Goal: Task Accomplishment & Management: Complete application form

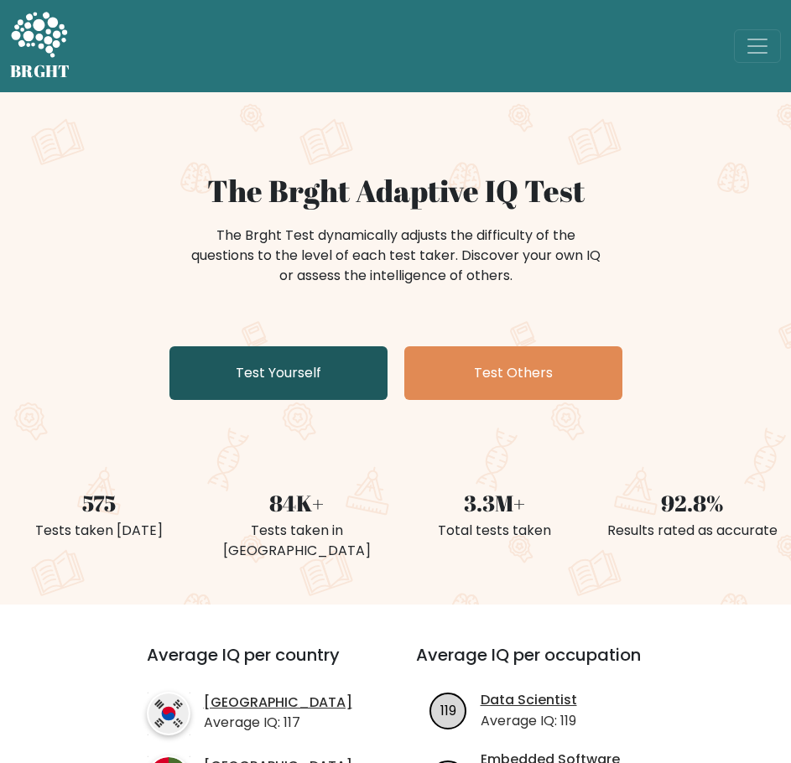
click at [295, 382] on link "Test Yourself" at bounding box center [278, 373] width 218 height 54
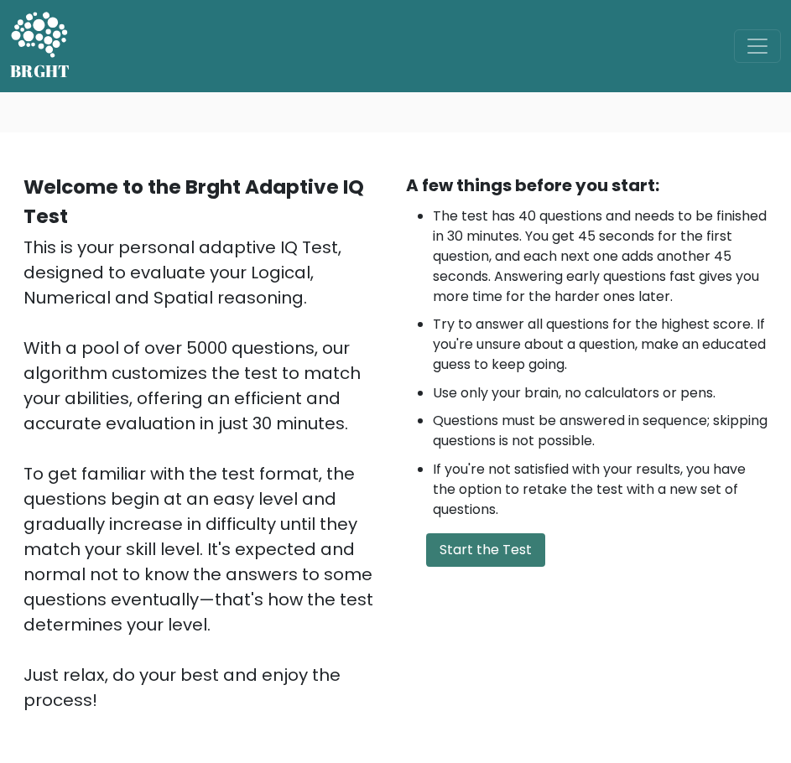
click at [484, 556] on button "Start the Test" at bounding box center [485, 551] width 119 height 34
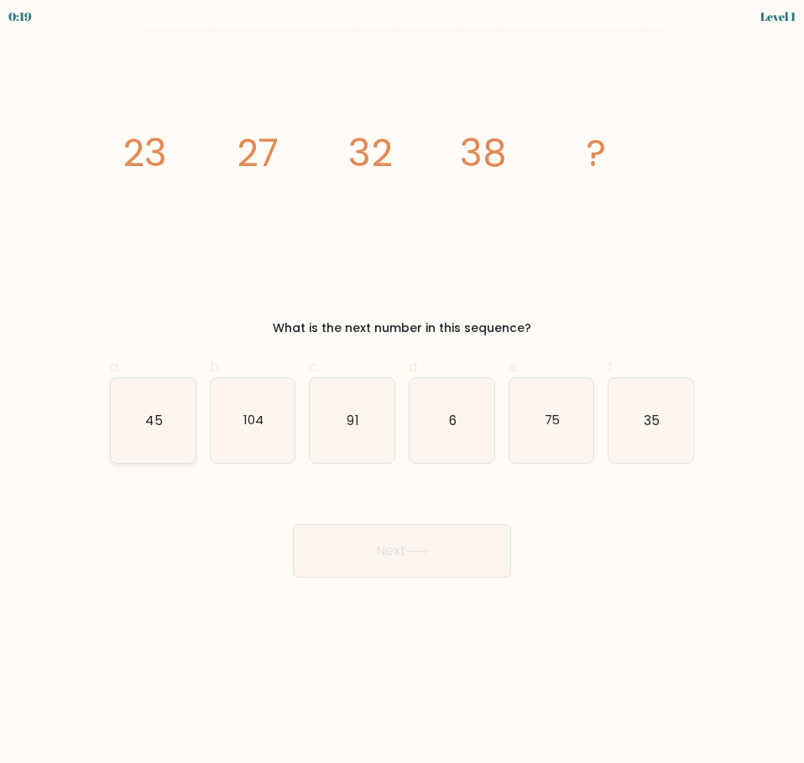
click at [144, 427] on icon "45" at bounding box center [153, 420] width 85 height 85
click at [402, 393] on input "a. 45" at bounding box center [402, 387] width 1 height 11
radio input "true"
click at [451, 556] on button "Next" at bounding box center [402, 551] width 218 height 54
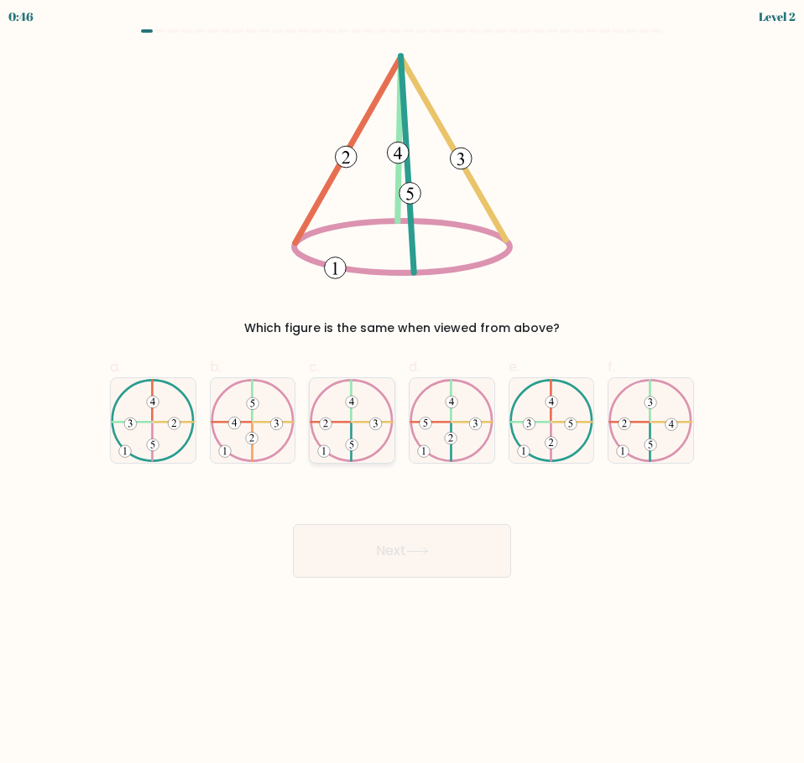
click at [368, 437] on icon at bounding box center [352, 421] width 85 height 84
click at [402, 393] on input "c." at bounding box center [402, 387] width 1 height 11
radio input "true"
click at [443, 556] on button "Next" at bounding box center [402, 551] width 218 height 54
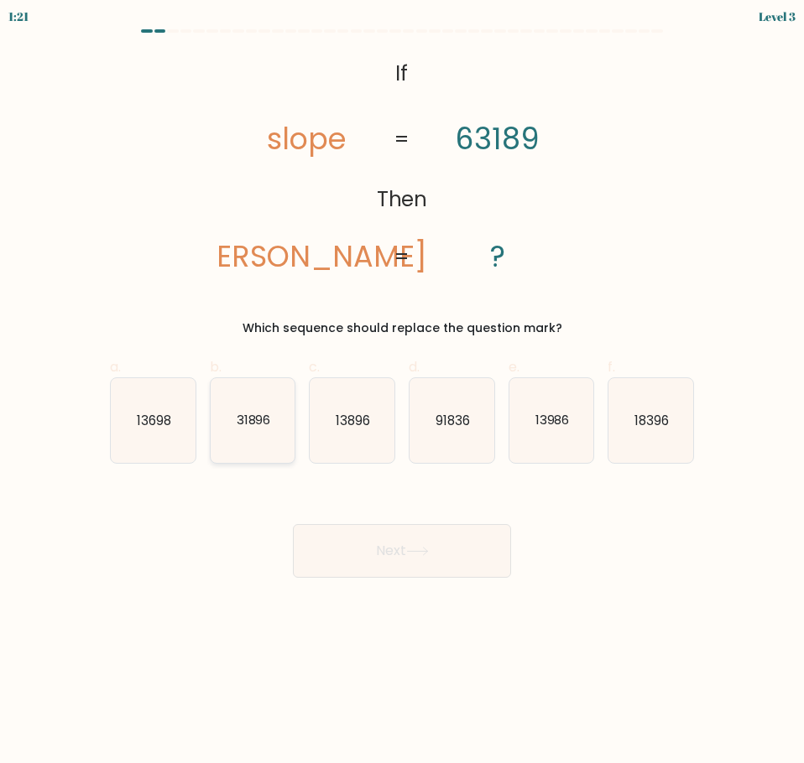
click at [260, 420] on text "31896" at bounding box center [253, 420] width 34 height 18
click at [402, 393] on input "b. 31896" at bounding box center [402, 387] width 1 height 11
radio input "true"
click at [367, 549] on button "Next" at bounding box center [402, 551] width 218 height 54
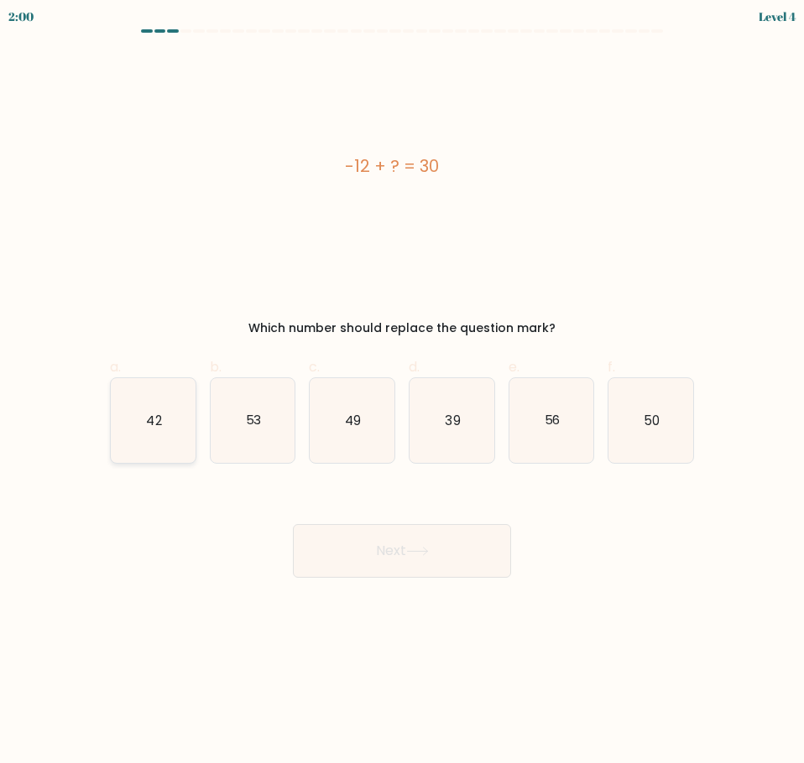
click at [183, 446] on icon "42" at bounding box center [153, 420] width 85 height 85
click at [402, 393] on input "a. 42" at bounding box center [402, 387] width 1 height 11
radio input "true"
click at [401, 543] on button "Next" at bounding box center [402, 551] width 218 height 54
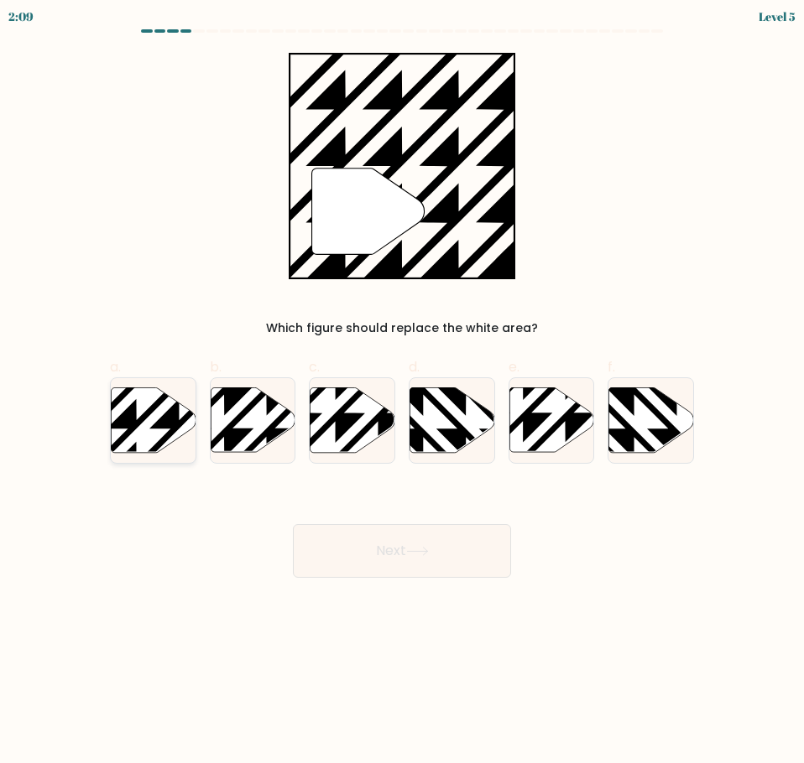
click at [138, 417] on icon at bounding box center [153, 420] width 85 height 65
click at [402, 393] on input "a." at bounding box center [402, 387] width 1 height 11
radio input "true"
click at [361, 551] on button "Next" at bounding box center [402, 551] width 218 height 54
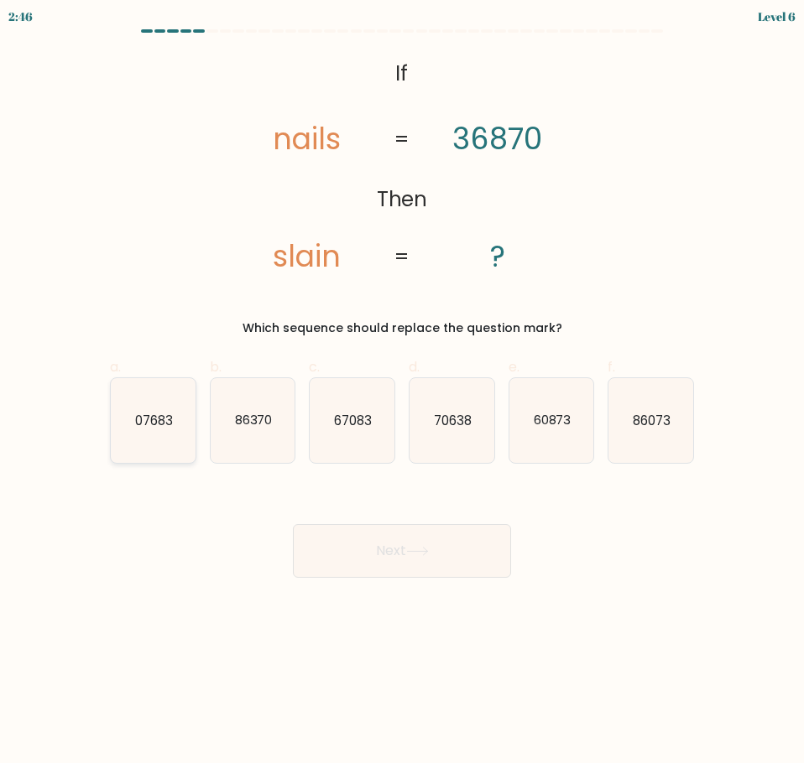
click at [129, 409] on icon "07683" at bounding box center [153, 420] width 85 height 85
click at [402, 393] on input "a. 07683" at bounding box center [402, 387] width 1 height 11
radio input "true"
click at [429, 541] on button "Next" at bounding box center [402, 551] width 218 height 54
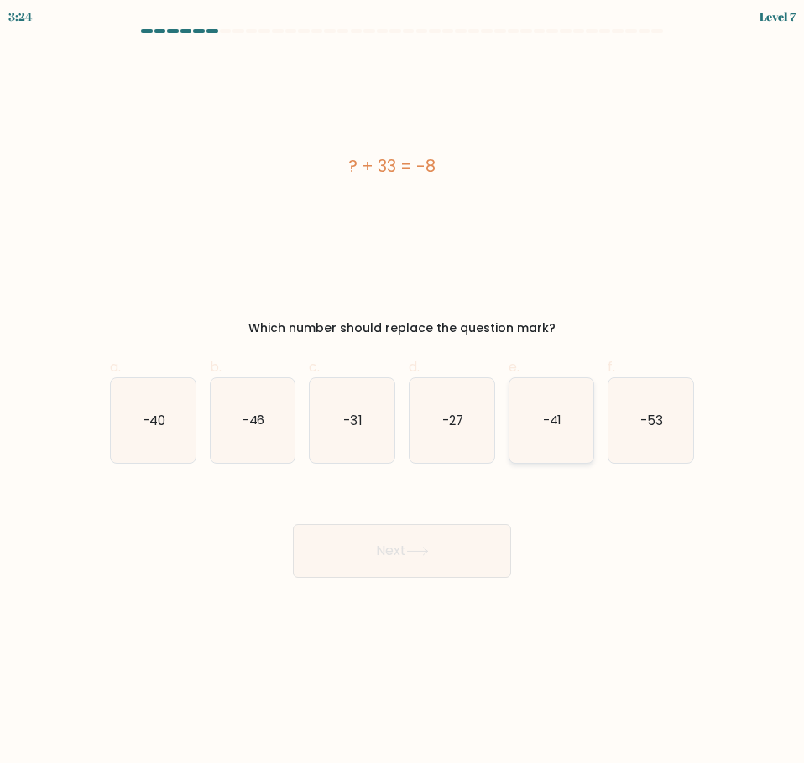
click at [540, 411] on icon "-41" at bounding box center [551, 420] width 85 height 85
click at [403, 393] on input "e. -41" at bounding box center [402, 387] width 1 height 11
radio input "true"
click at [397, 555] on button "Next" at bounding box center [402, 551] width 218 height 54
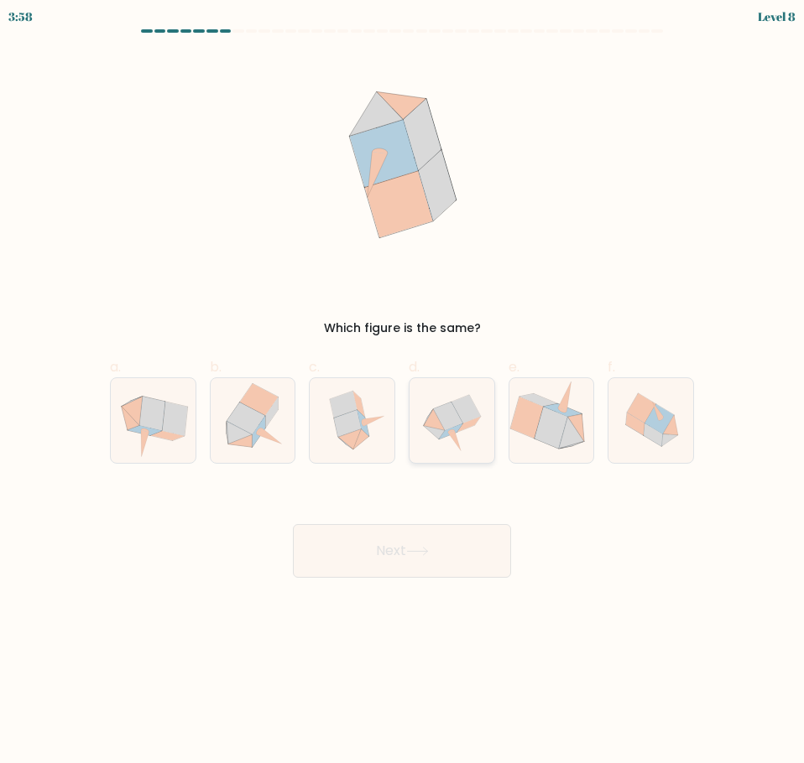
click at [445, 416] on icon at bounding box center [447, 416] width 29 height 29
click at [403, 393] on input "d." at bounding box center [402, 387] width 1 height 11
radio input "true"
click at [425, 509] on div "Next" at bounding box center [402, 531] width 604 height 94
click at [414, 535] on button "Next" at bounding box center [402, 551] width 218 height 54
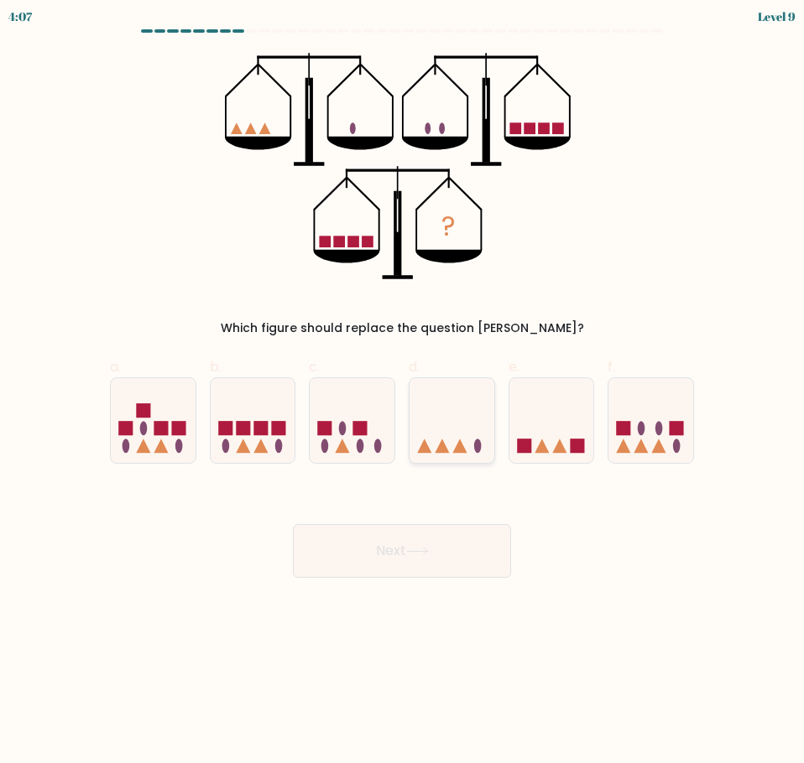
click at [436, 449] on icon at bounding box center [451, 421] width 85 height 70
click at [403, 393] on input "d." at bounding box center [402, 387] width 1 height 11
radio input "true"
click at [418, 550] on icon at bounding box center [417, 551] width 23 height 9
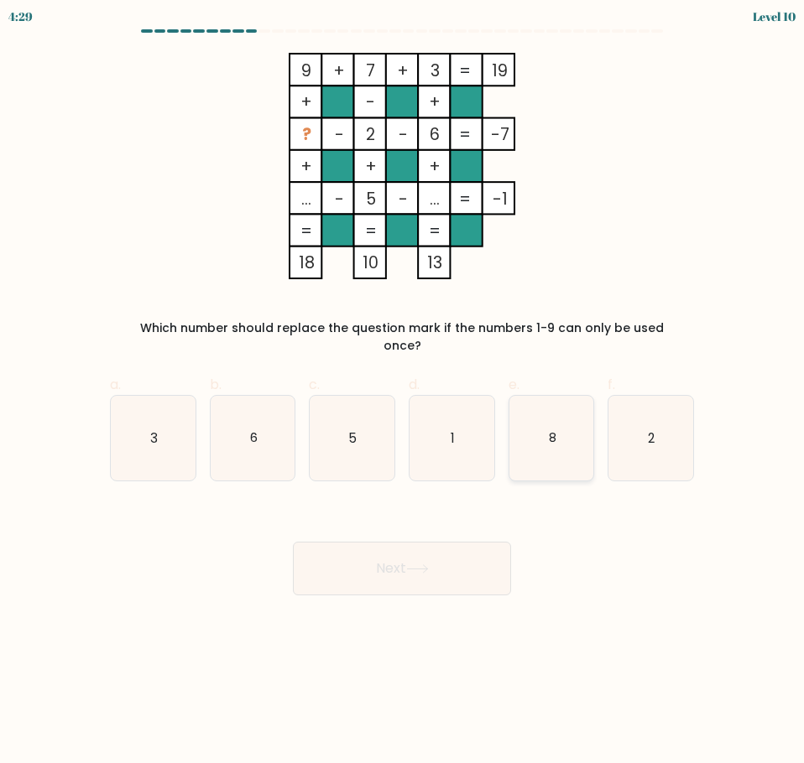
click at [543, 422] on icon "8" at bounding box center [551, 438] width 85 height 85
click at [403, 393] on input "e. 8" at bounding box center [402, 387] width 1 height 11
radio input "true"
click at [437, 542] on button "Next" at bounding box center [402, 569] width 218 height 54
